Goal: Manage account settings

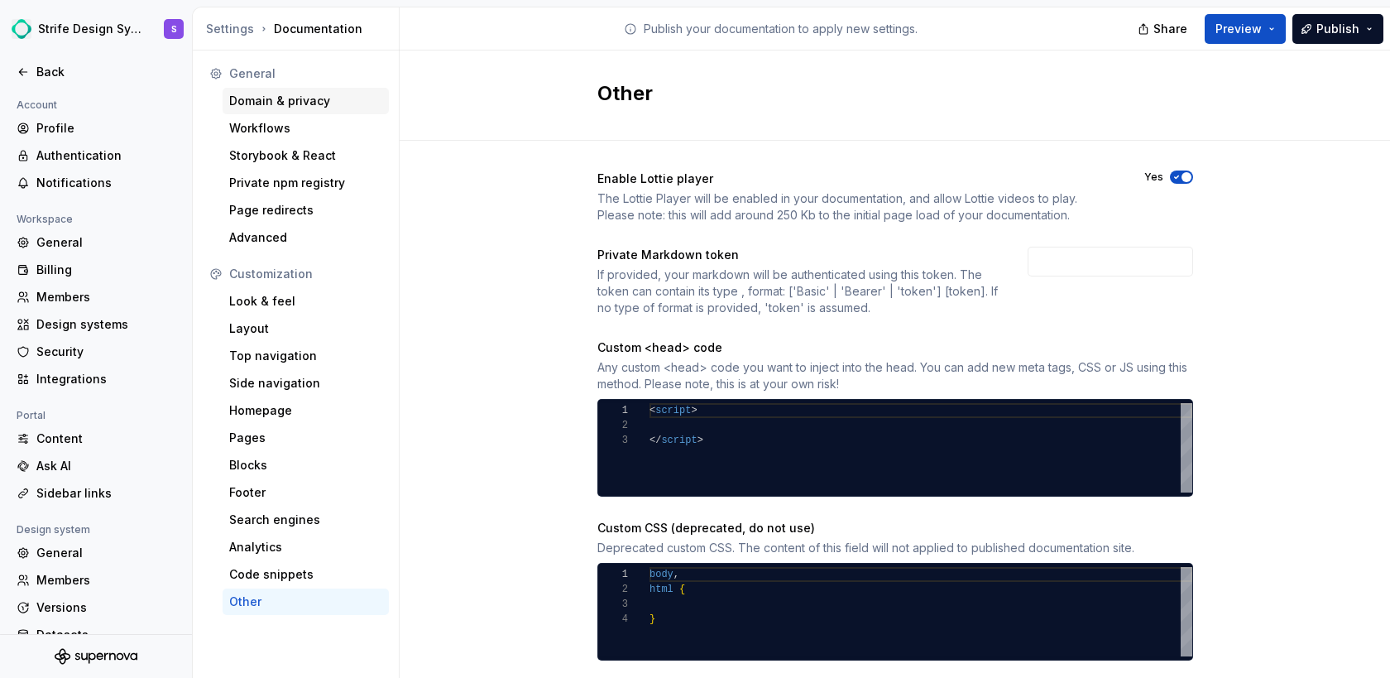
click at [299, 96] on div "Domain & privacy" at bounding box center [305, 101] width 153 height 17
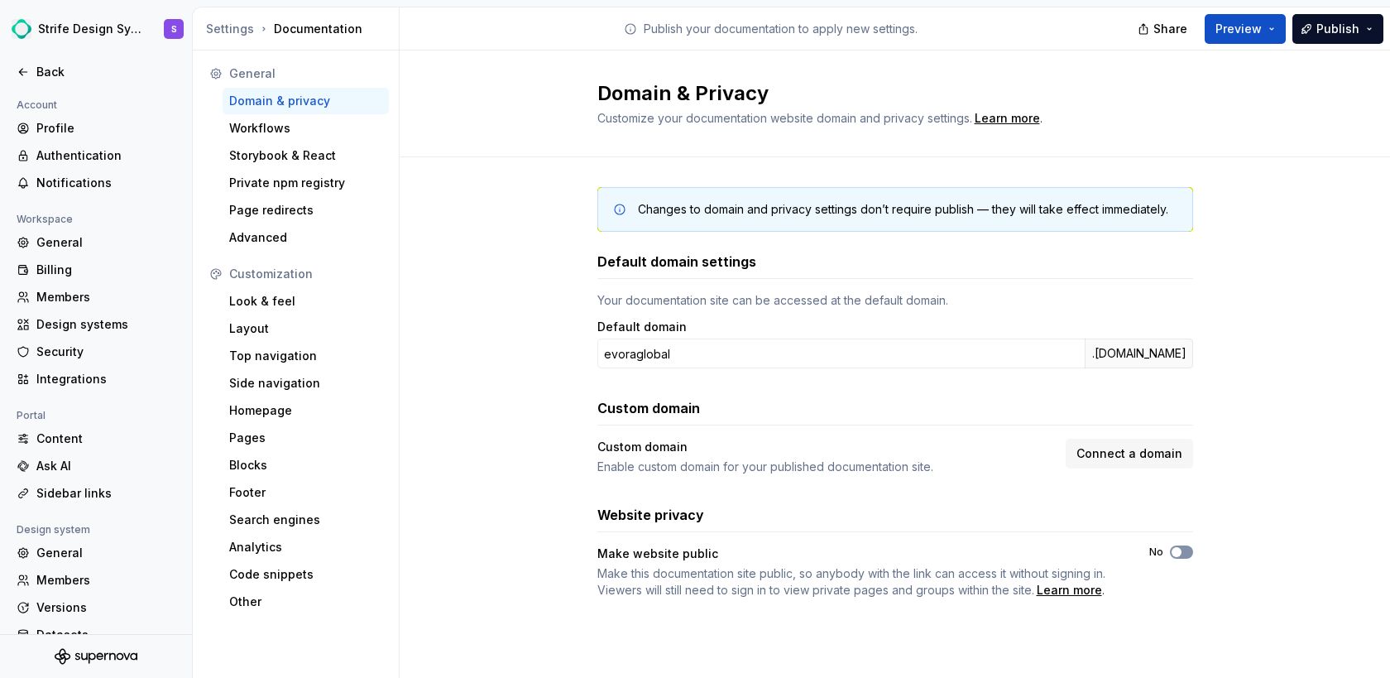
click at [1179, 553] on span "button" at bounding box center [1177, 552] width 10 height 10
click at [57, 79] on div "Back" at bounding box center [105, 72] width 139 height 17
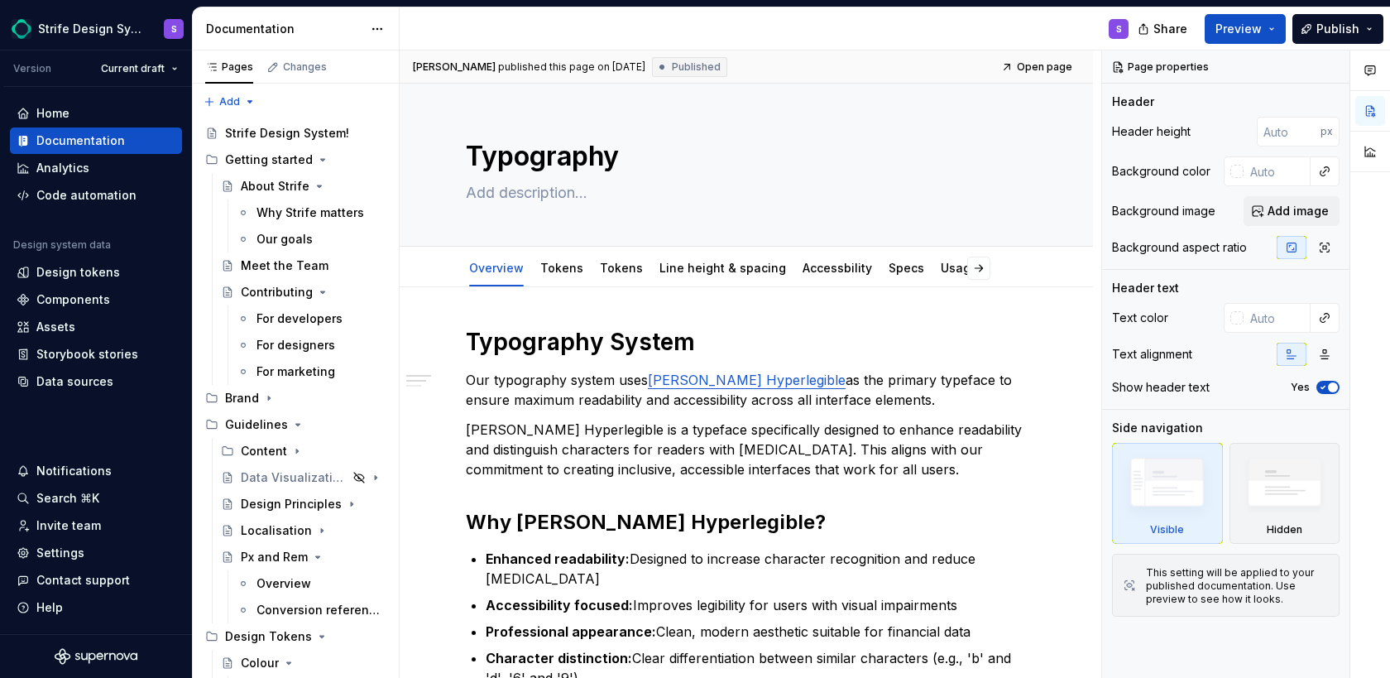
click at [1120, 29] on div "S" at bounding box center [1119, 28] width 6 height 13
click at [680, 33] on div "S" at bounding box center [771, 28] width 742 height 43
type textarea "*"
